Goal: Browse casually

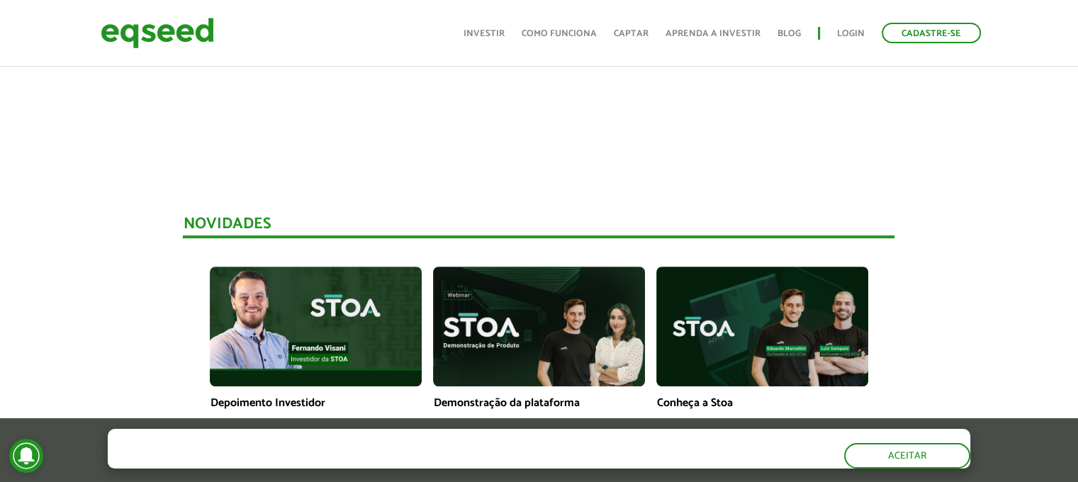
scroll to position [1134, 0]
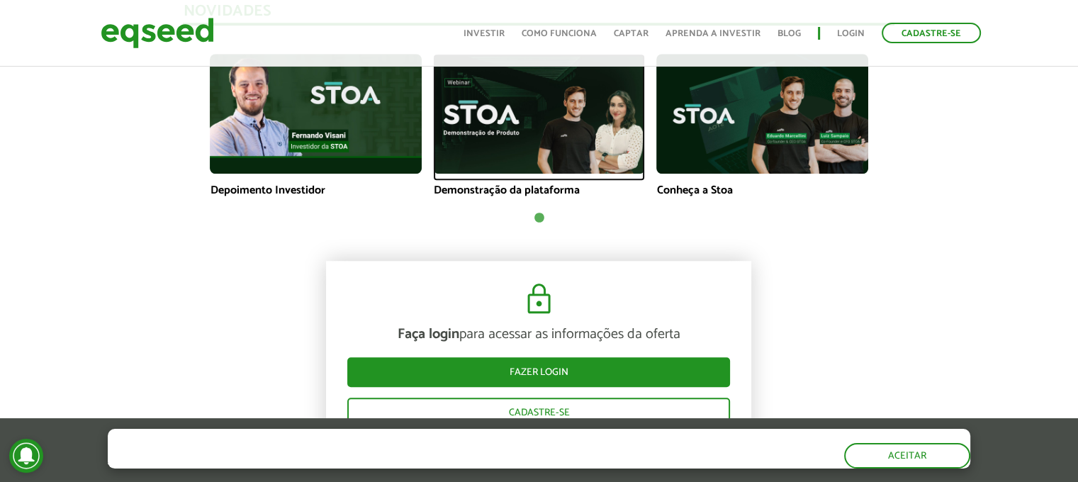
click at [535, 124] on img at bounding box center [539, 113] width 212 height 119
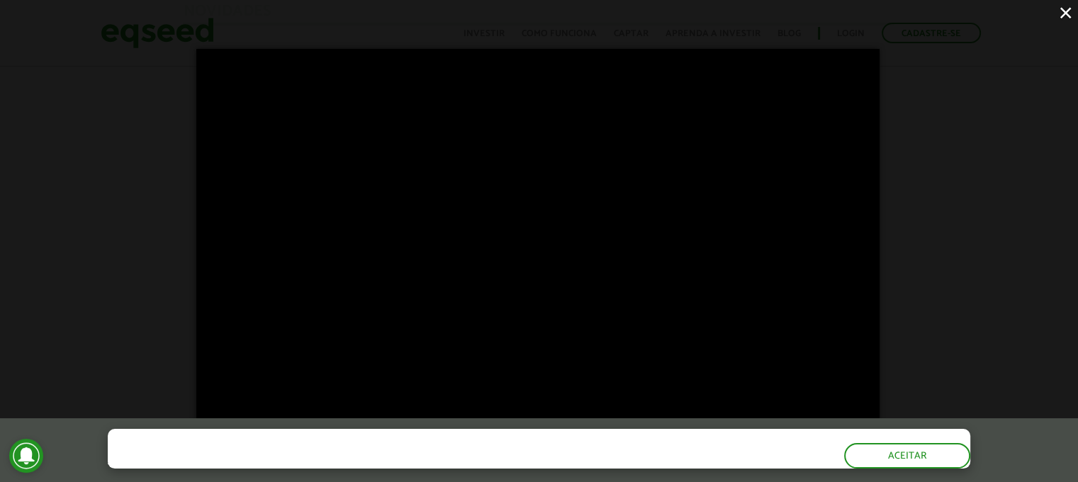
scroll to position [1205, 0]
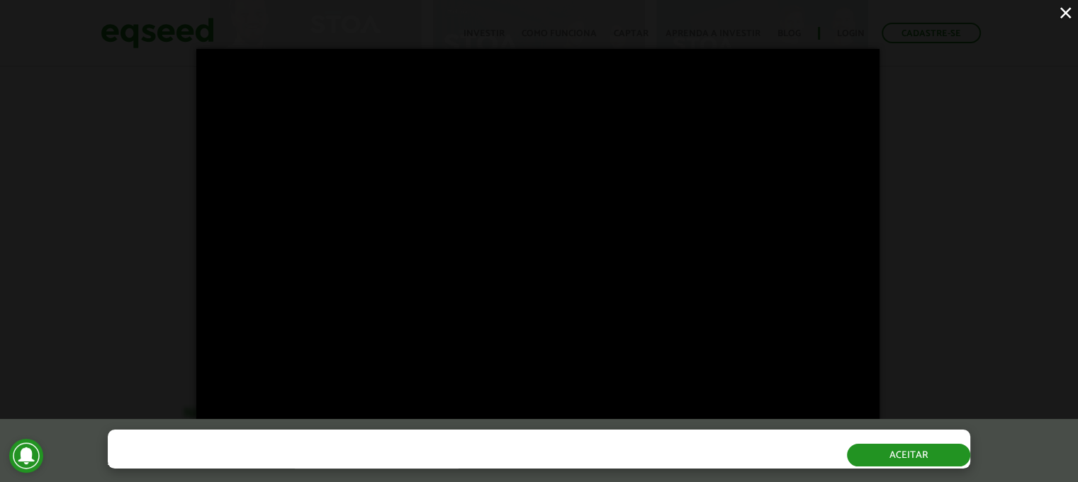
click at [919, 451] on button "Aceitar" at bounding box center [908, 455] width 123 height 23
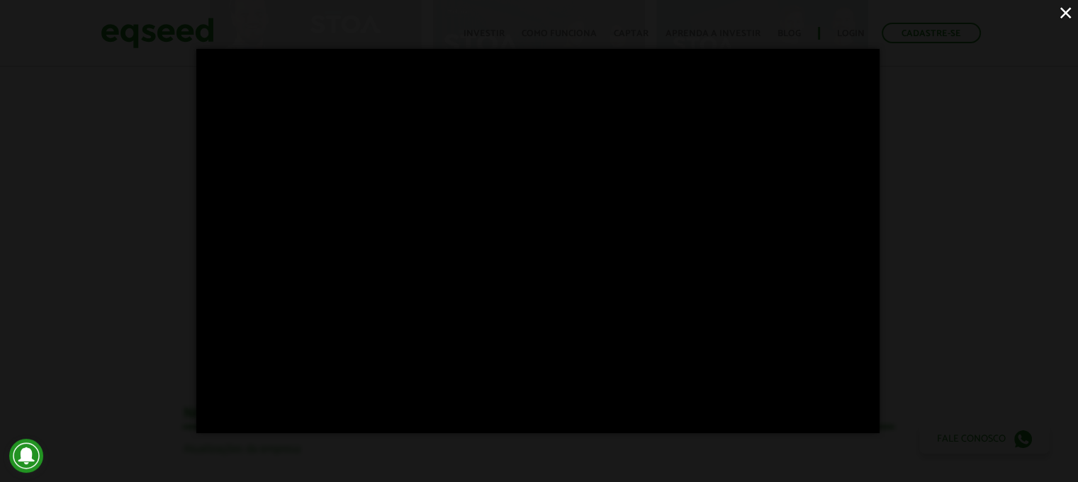
click at [539, 469] on div "×" at bounding box center [539, 241] width 1078 height 482
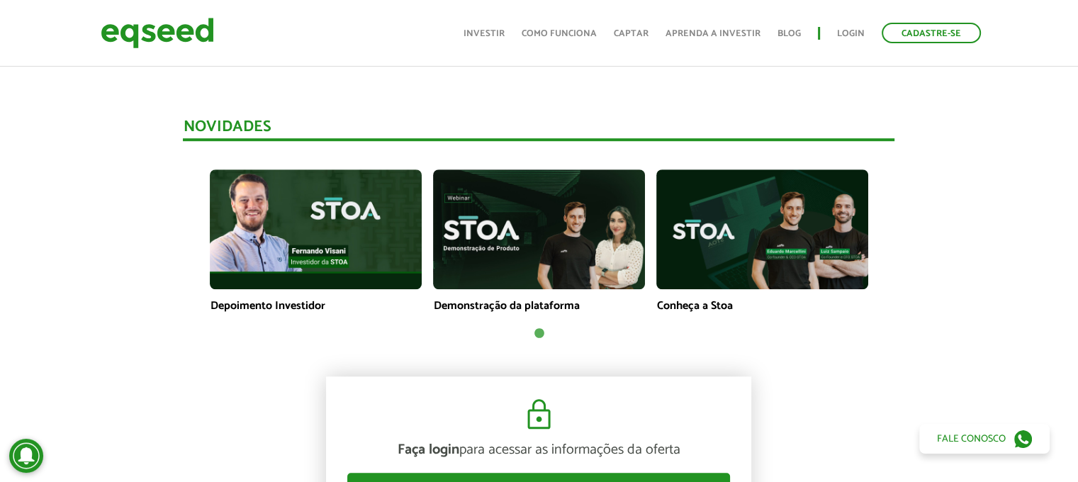
scroll to position [993, 0]
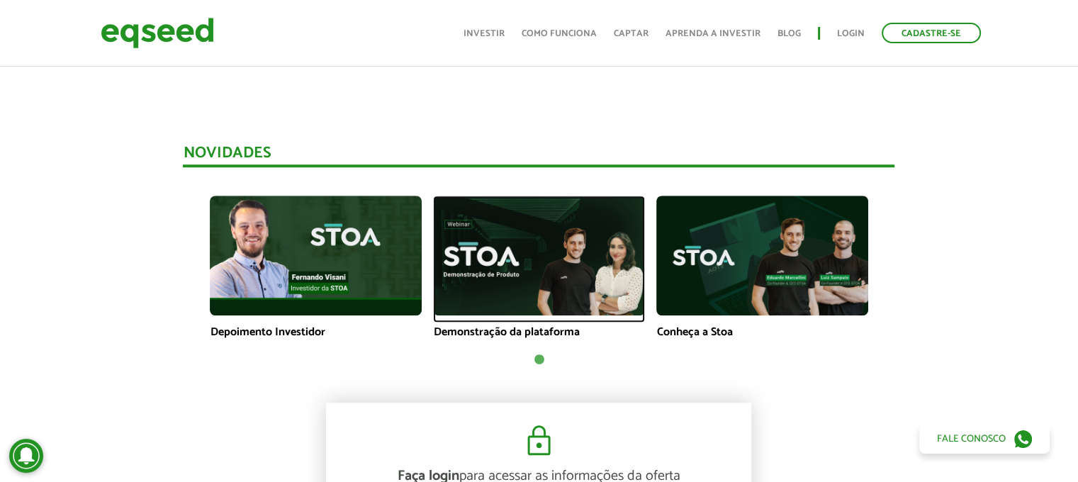
click at [564, 270] on img at bounding box center [539, 255] width 212 height 119
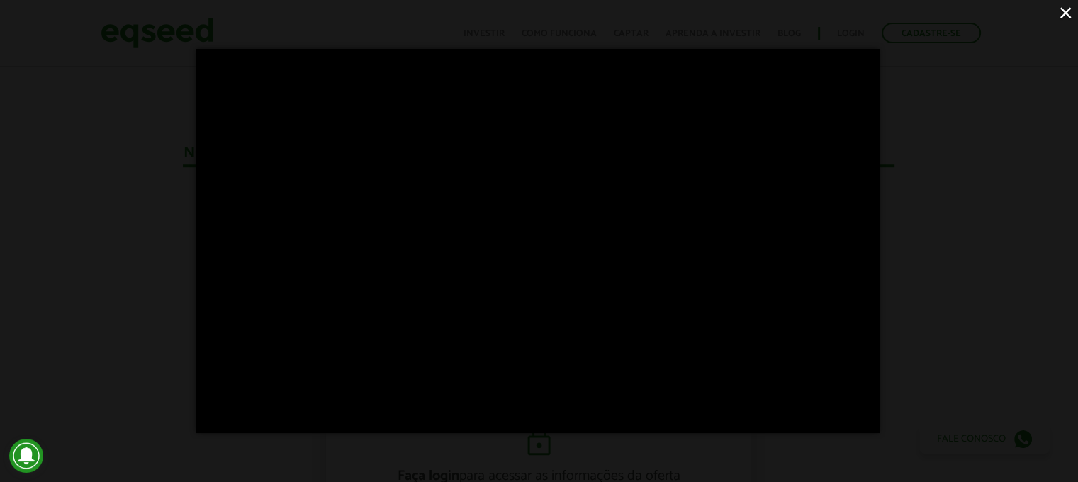
click at [1067, 7] on button "×" at bounding box center [1066, 12] width 25 height 25
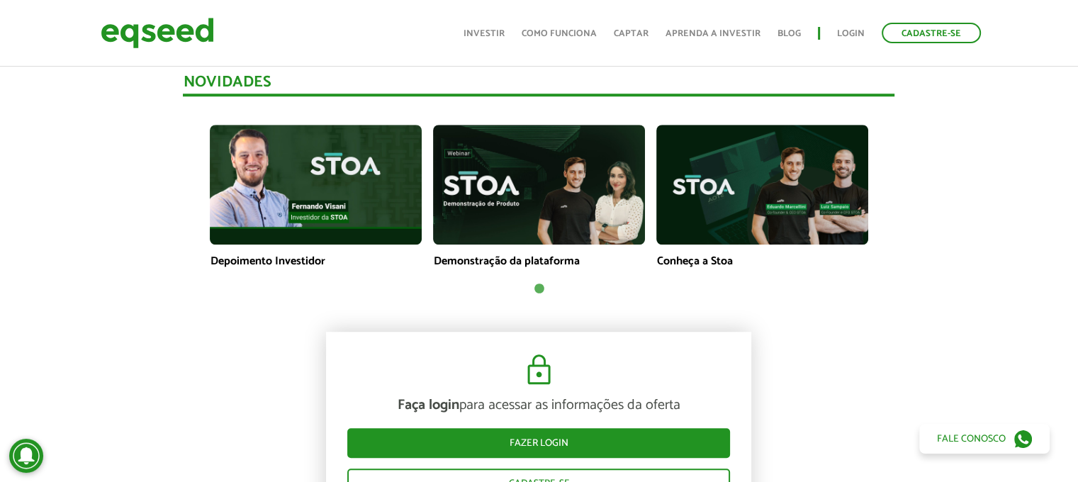
scroll to position [709, 0]
